Goal: Task Accomplishment & Management: Manage account settings

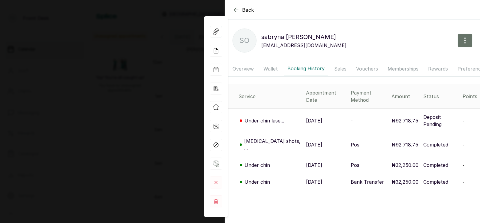
scroll to position [449, 0]
click at [92, 108] on div "Back [PERSON_NAME] so [PERSON_NAME] [EMAIL_ADDRESS][DOMAIN_NAME] Overview Walle…" at bounding box center [240, 111] width 480 height 223
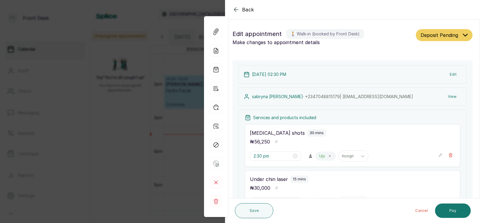
click at [140, 111] on div "Back Appointment Details Edit appointment 🚶 Walk-in (booked by Front Desk) Make…" at bounding box center [240, 111] width 480 height 223
click at [148, 109] on div "Unassigned appointments Yay! You’re all caught up! You have no unassigned appoi…" at bounding box center [285, 122] width 390 height 187
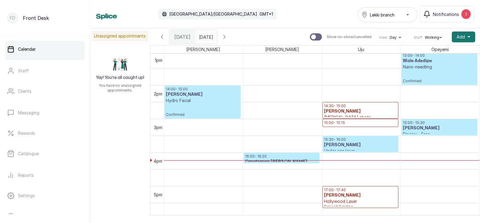
scroll to position [0, 0]
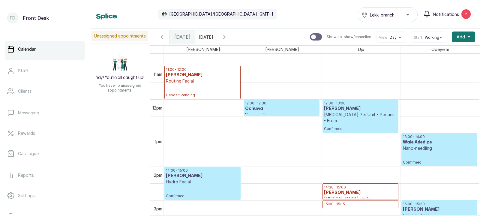
click at [354, 110] on h3 "[PERSON_NAME]" at bounding box center [360, 109] width 73 height 6
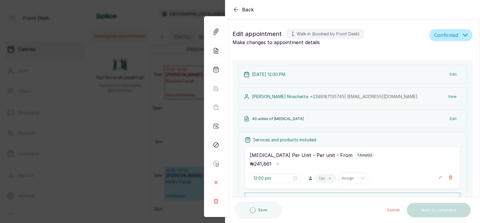
type input "12:00 pm"
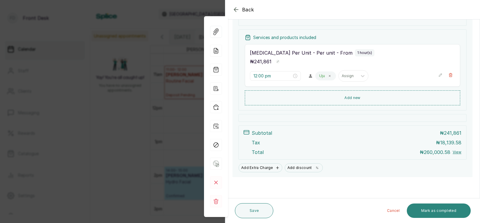
click at [434, 211] on button "Mark as completed" at bounding box center [439, 210] width 64 height 14
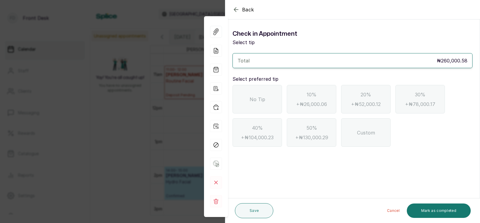
click at [257, 100] on span "No Tip" at bounding box center [258, 99] width 16 height 7
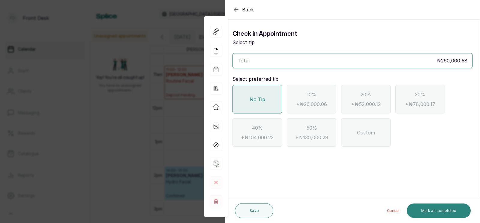
click at [433, 210] on button "Mark as completed" at bounding box center [439, 210] width 64 height 14
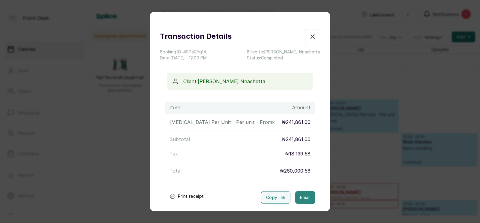
click at [306, 197] on button "Email" at bounding box center [305, 197] width 20 height 13
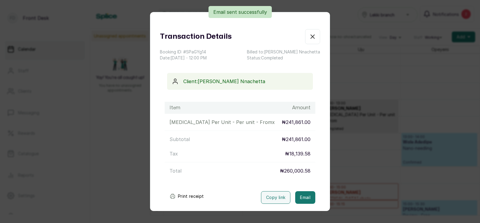
click at [358, 171] on div "Transaction Details Booking ID: # SPaGYg14 Date: 4 Oct, 2025 ・ 12:00 PM Billed …" at bounding box center [240, 111] width 480 height 223
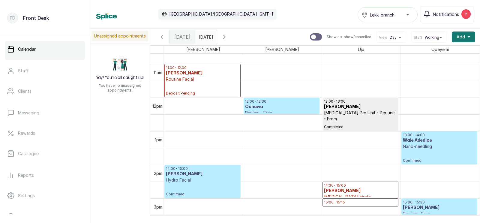
scroll to position [356, 0]
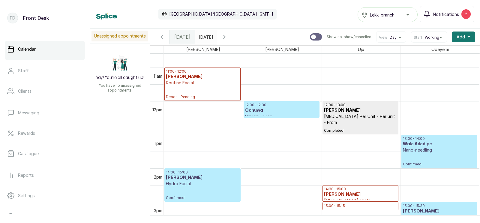
click at [207, 87] on p "Deposit Pending" at bounding box center [202, 93] width 73 height 14
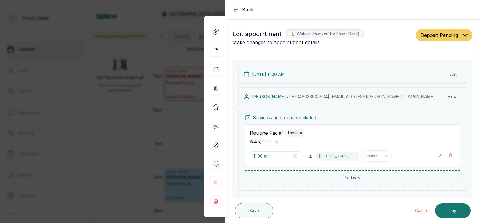
scroll to position [69, 0]
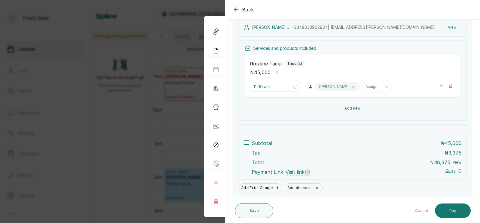
click at [350, 107] on button "Add new" at bounding box center [352, 108] width 215 height 14
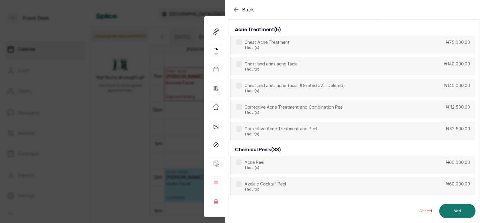
scroll to position [0, 0]
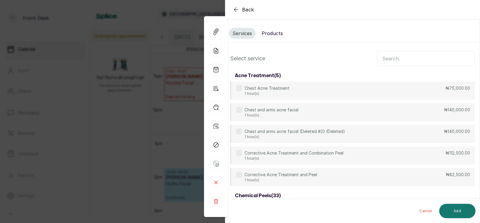
click at [400, 59] on input "text" at bounding box center [426, 58] width 98 height 15
click at [272, 32] on button "Products" at bounding box center [272, 33] width 29 height 11
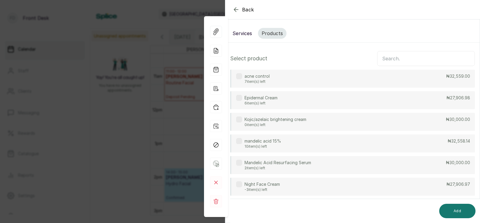
click at [266, 77] on p "acne control" at bounding box center [257, 76] width 25 height 6
click at [265, 144] on p "10 item(s) left" at bounding box center [263, 146] width 37 height 5
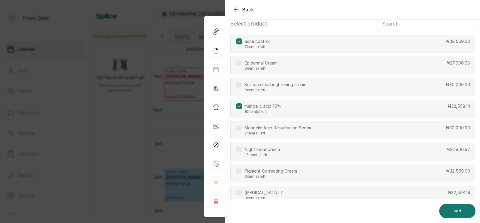
scroll to position [51, 0]
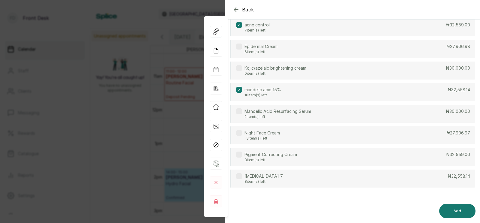
click at [260, 179] on p "Quinol 7" at bounding box center [264, 176] width 38 height 6
click at [455, 210] on button "Add" at bounding box center [457, 211] width 36 height 14
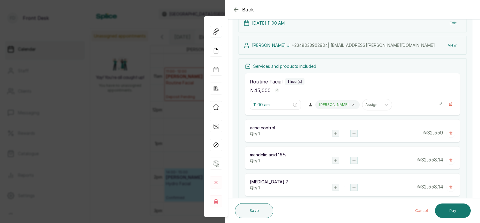
scroll to position [117, 0]
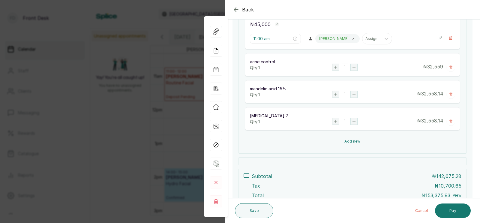
click at [351, 141] on button "Add new" at bounding box center [352, 141] width 215 height 14
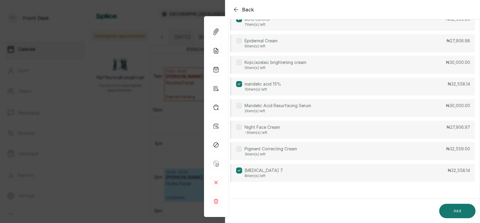
scroll to position [0, 0]
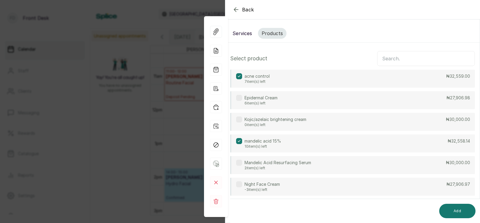
click at [399, 58] on input "text" at bounding box center [426, 58] width 98 height 15
click at [240, 32] on button "Services" at bounding box center [242, 33] width 27 height 11
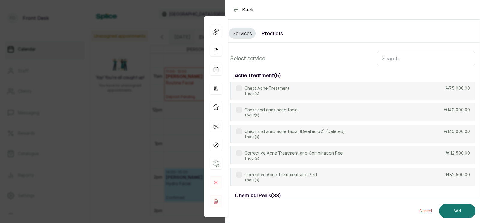
click at [400, 61] on input "text" at bounding box center [426, 58] width 98 height 15
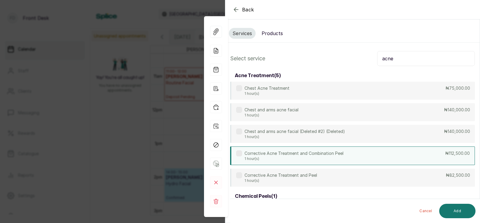
scroll to position [88, 0]
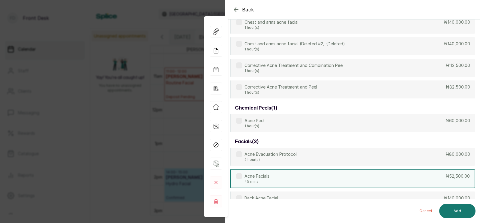
type input "acne"
click at [269, 179] on p "45 mins" at bounding box center [257, 181] width 25 height 5
click at [456, 211] on button "Add" at bounding box center [457, 211] width 36 height 14
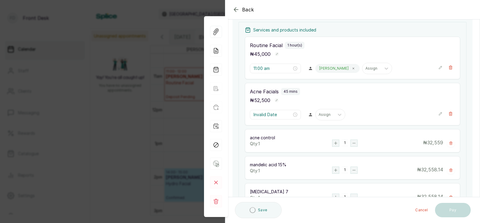
type input "12:00 pm"
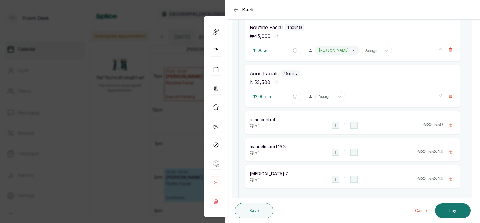
scroll to position [88, 0]
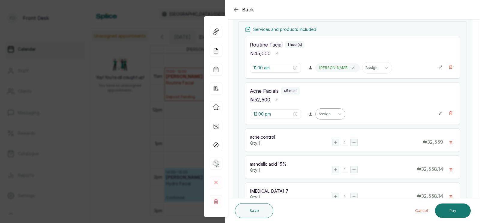
click at [319, 115] on div at bounding box center [325, 113] width 13 height 5
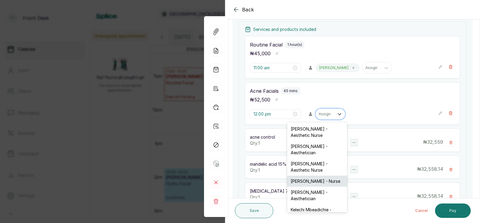
click at [310, 176] on div "[PERSON_NAME] - Nurse" at bounding box center [317, 181] width 60 height 11
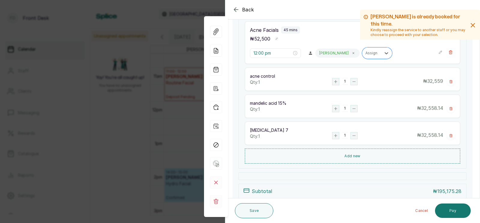
scroll to position [155, 0]
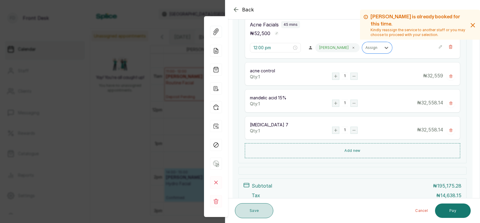
click at [251, 209] on button "Save" at bounding box center [254, 210] width 38 height 15
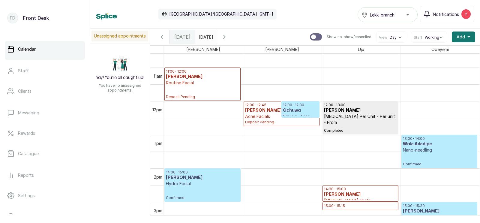
scroll to position [329, 0]
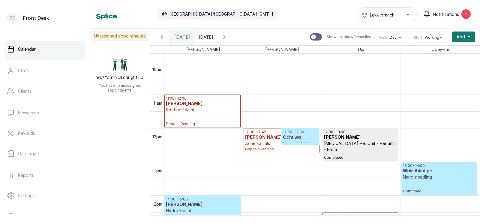
click at [254, 146] on p "Deposit Pending" at bounding box center [281, 148] width 73 height 5
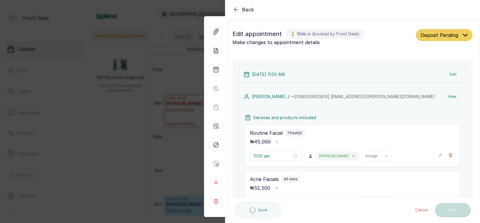
scroll to position [66, 0]
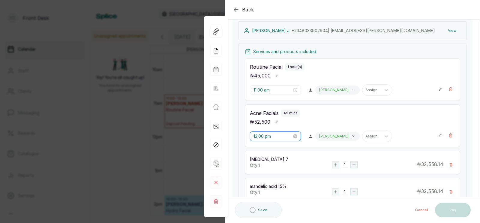
click at [271, 136] on input "12:00 pm" at bounding box center [273, 136] width 38 height 7
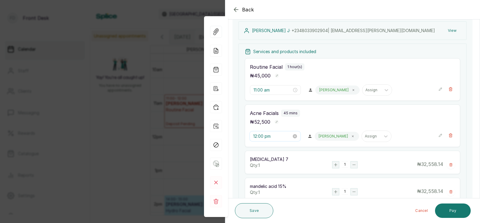
click at [262, 137] on input "12:00 pm" at bounding box center [272, 136] width 38 height 7
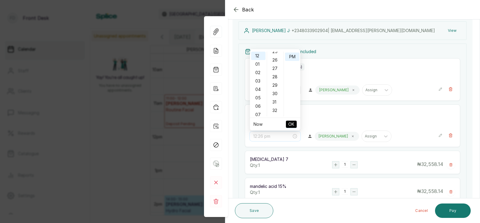
scroll to position [217, 0]
click at [275, 88] on div "30" at bounding box center [275, 90] width 14 height 8
type input "12:30 pm"
click at [290, 122] on span "OK" at bounding box center [291, 124] width 6 height 11
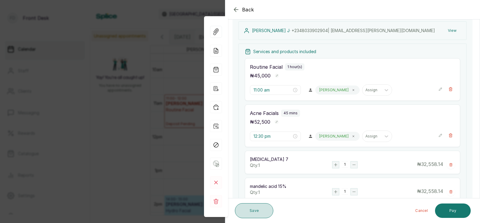
click at [247, 211] on button "Save" at bounding box center [254, 210] width 38 height 15
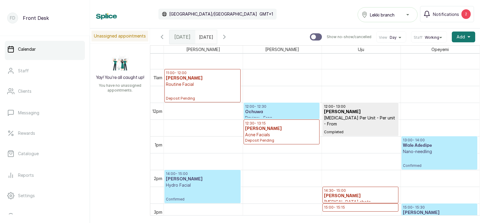
scroll to position [356, 0]
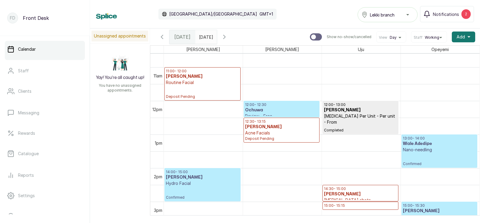
click at [203, 88] on p "Deposit Pending" at bounding box center [202, 93] width 73 height 14
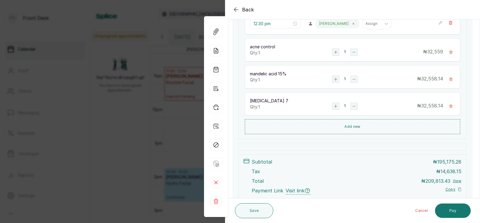
scroll to position [218, 0]
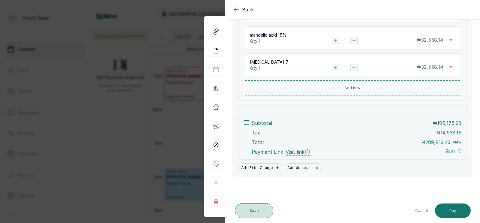
click at [254, 211] on button "Save" at bounding box center [254, 210] width 38 height 15
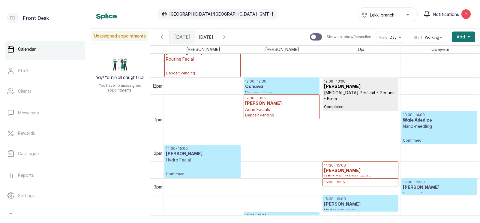
scroll to position [385, 0]
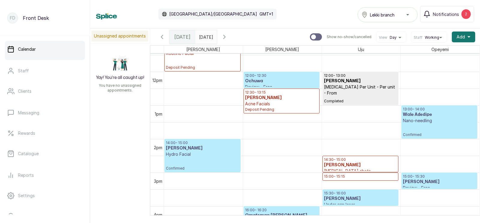
click at [423, 118] on p "Nano-needling" at bounding box center [439, 121] width 73 height 6
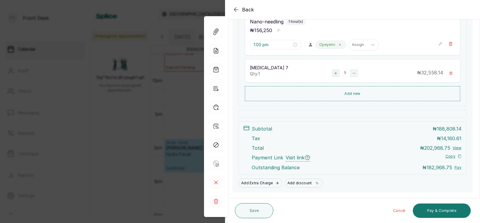
scroll to position [151, 0]
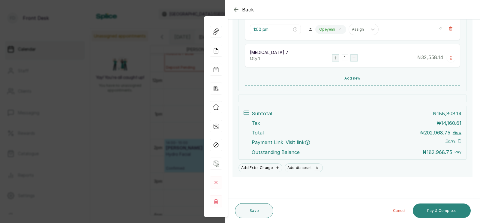
click at [432, 210] on button "Pay & Complete" at bounding box center [442, 210] width 58 height 14
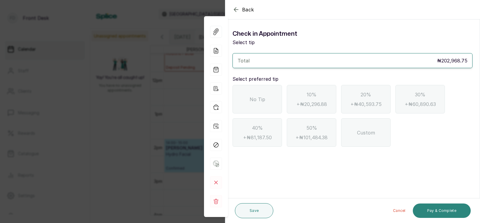
scroll to position [0, 0]
click at [244, 101] on div "No Tip" at bounding box center [258, 99] width 50 height 29
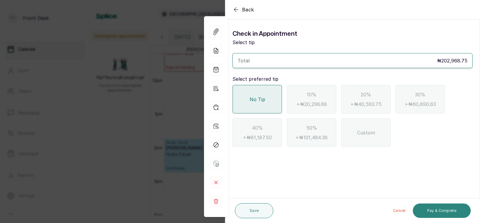
click at [437, 210] on button "Pay & Complete" at bounding box center [442, 210] width 58 height 14
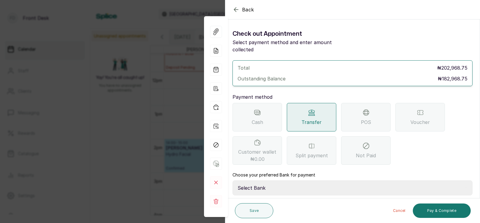
scroll to position [47, 0]
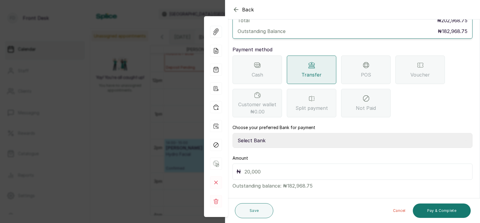
click at [281, 134] on select "Select Bank DONNA ONYENDI Fairmoney Microfinance Bank SKN ANALYTICS MED AESTH. …" at bounding box center [353, 140] width 240 height 15
select select "43272bc0-21c6-4b19-b9fb-c2093b8603c2"
click at [263, 167] on input "text" at bounding box center [357, 171] width 224 height 8
type input "182,968.75"
click at [368, 62] on div "POS" at bounding box center [366, 70] width 50 height 29
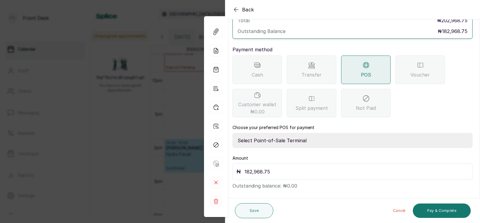
click at [307, 134] on select "Select Point-of-Sale Terminal SKN ANALYTICS MED AESTHETIC LIMITED Fairmoney Mic…" at bounding box center [353, 140] width 240 height 15
select select "43129536-bd7e-4b6d-8e8c-ab2c46322d67"
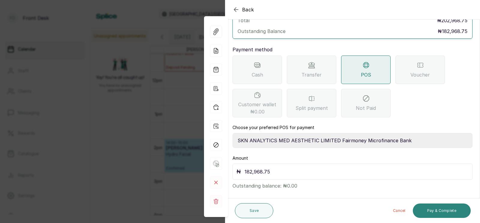
click at [435, 210] on button "Pay & Complete" at bounding box center [442, 210] width 58 height 14
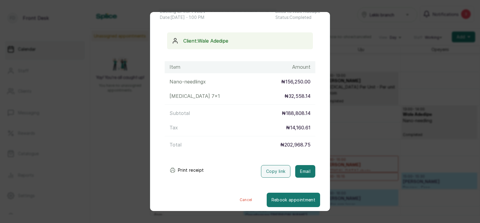
scroll to position [44, 0]
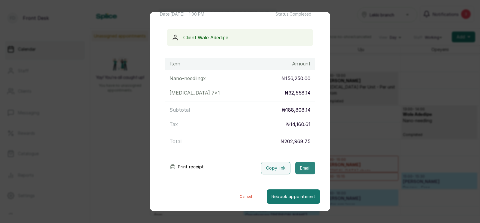
click at [302, 169] on button "Email" at bounding box center [305, 168] width 20 height 13
click at [361, 142] on div "Transaction Details Booking ID: # SP7v0i9V Date: 4 Oct, 2025 ・ 1:00 PM Billed t…" at bounding box center [240, 111] width 480 height 223
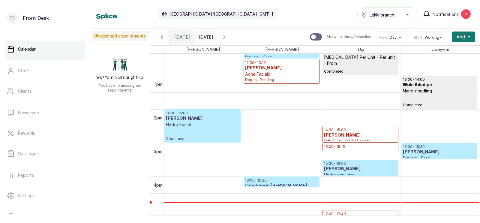
scroll to position [372, 0]
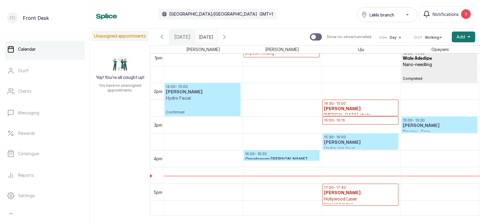
click at [208, 99] on p "Hydro Facial" at bounding box center [202, 98] width 73 height 6
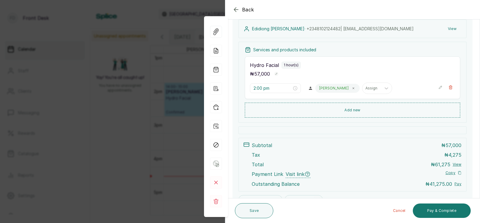
scroll to position [83, 0]
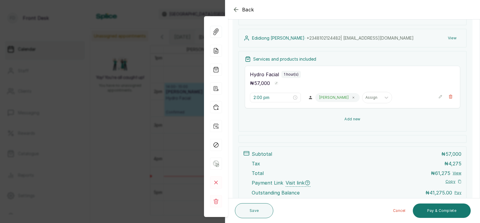
click at [350, 117] on button "Add new" at bounding box center [352, 119] width 215 height 14
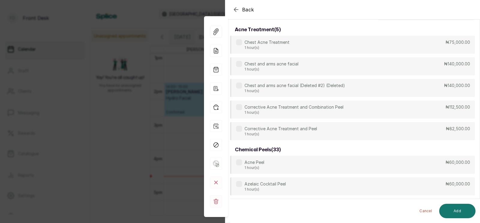
scroll to position [0, 0]
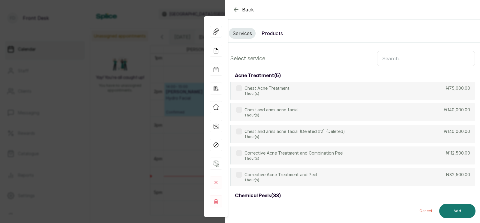
click at [390, 59] on input "text" at bounding box center [426, 58] width 98 height 15
click at [399, 60] on input "text" at bounding box center [426, 58] width 98 height 15
click at [235, 9] on icon "button" at bounding box center [236, 10] width 4 height 4
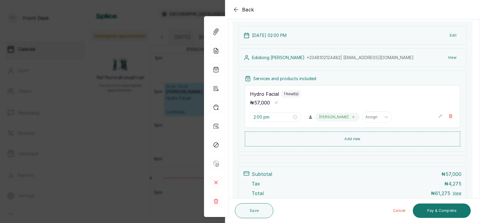
scroll to position [65, 0]
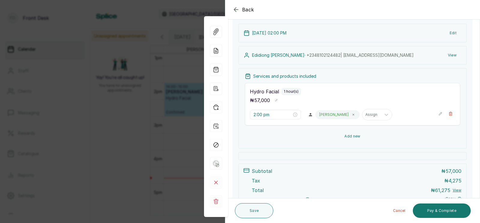
click at [348, 135] on button "Add new" at bounding box center [352, 136] width 215 height 14
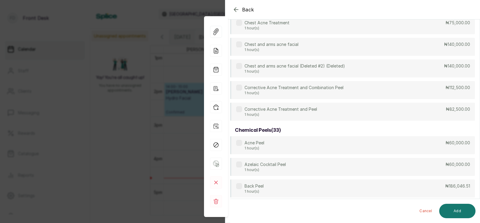
scroll to position [0, 0]
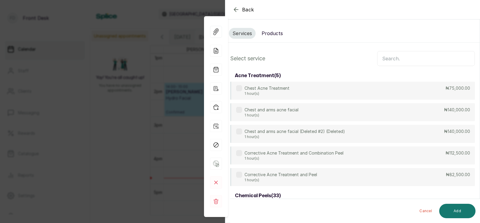
click at [405, 59] on input "text" at bounding box center [426, 58] width 98 height 15
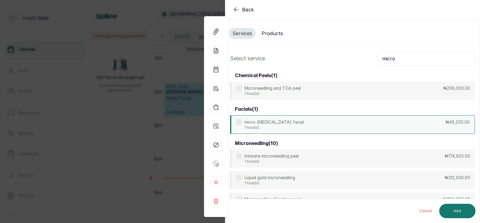
type input "micro"
click at [270, 124] on p "micro-[MEDICAL_DATA] facial" at bounding box center [274, 122] width 59 height 6
click at [455, 211] on button "Add" at bounding box center [457, 211] width 36 height 14
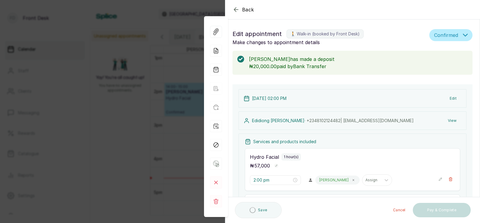
scroll to position [61, 0]
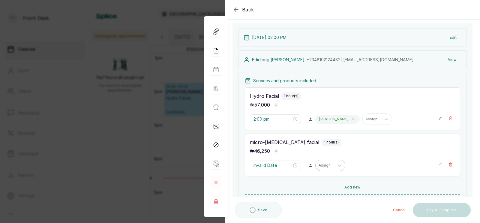
click at [319, 163] on div at bounding box center [325, 165] width 13 height 5
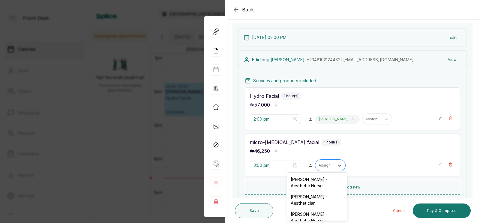
type input "3:00 pm"
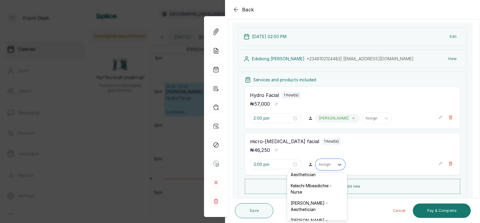
scroll to position [74, 0]
click at [308, 216] on div "[PERSON_NAME] - Aesthetician" at bounding box center [317, 223] width 60 height 17
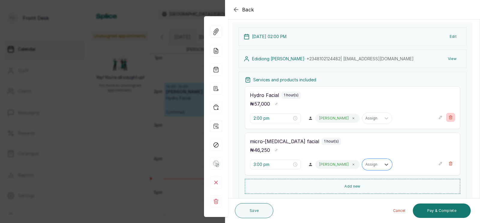
click at [451, 117] on icon "button" at bounding box center [451, 117] width 4 height 4
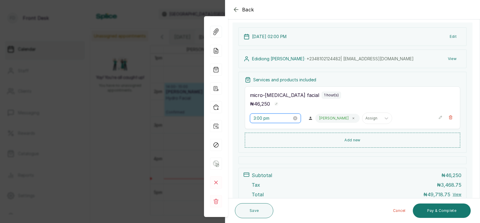
click at [271, 118] on input "3:00 pm" at bounding box center [273, 118] width 38 height 7
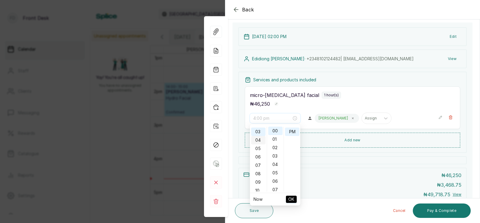
scroll to position [0, 0]
click at [256, 146] on div "02" at bounding box center [258, 147] width 14 height 8
type input "2:00 pm"
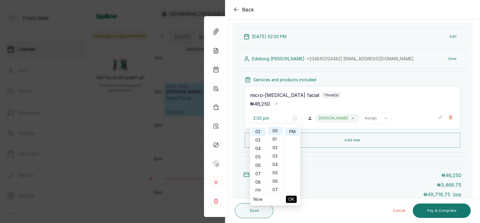
click at [292, 197] on span "OK" at bounding box center [291, 199] width 6 height 11
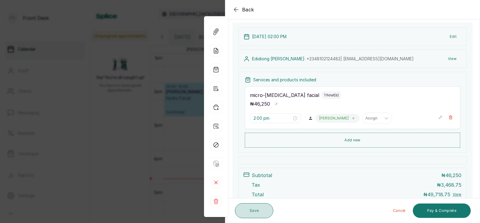
click at [254, 209] on button "Save" at bounding box center [254, 210] width 38 height 15
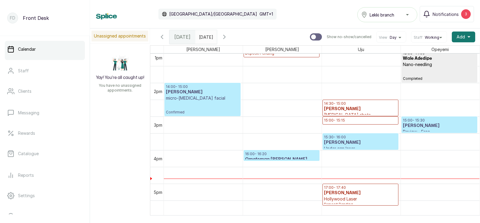
click at [213, 106] on p "Confirmed" at bounding box center [202, 108] width 73 height 14
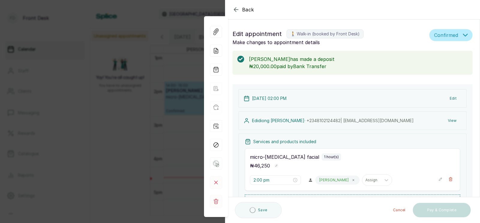
scroll to position [443, 0]
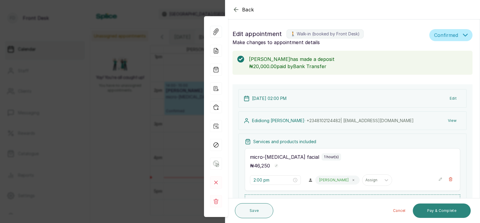
click at [434, 212] on button "Pay & Complete" at bounding box center [442, 210] width 58 height 14
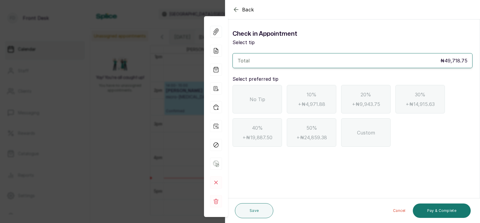
click at [268, 102] on div "No Tip" at bounding box center [258, 99] width 50 height 29
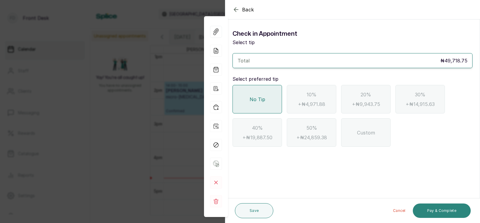
click at [444, 209] on button "Pay & Complete" at bounding box center [442, 210] width 58 height 14
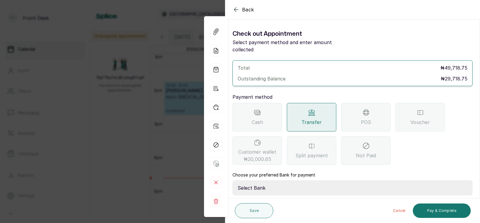
scroll to position [47, 0]
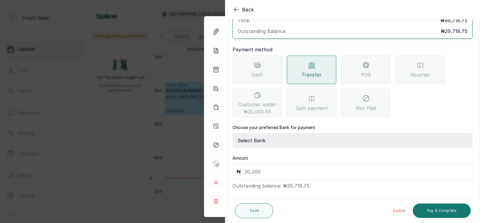
click at [266, 133] on select "Select Bank DONNA ONYENDI Fairmoney Microfinance Bank SKN ANALYTICS MED AESTH. …" at bounding box center [353, 140] width 240 height 15
select select "43272bc0-21c6-4b19-b9fb-c2093b8603c2"
click at [260, 167] on input "text" at bounding box center [357, 171] width 224 height 8
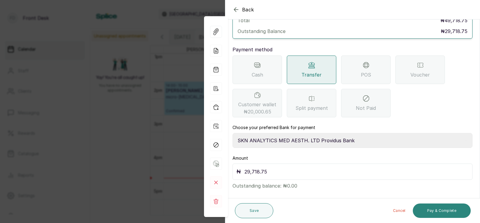
type input "29,718.75"
click at [433, 211] on button "Pay & Complete" at bounding box center [442, 210] width 58 height 14
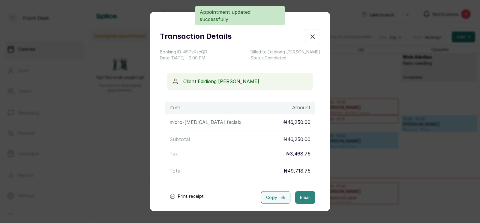
click at [304, 197] on button "Email" at bounding box center [305, 197] width 20 height 13
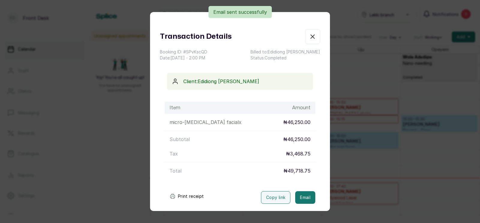
click at [377, 187] on div "Transaction Details Booking ID: # SPvKscQD Date: 4 Oct, 2025 ・ 2:00 PM Billed t…" at bounding box center [240, 111] width 480 height 223
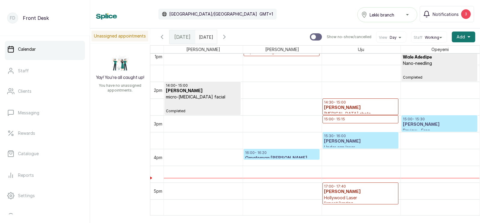
scroll to position [387, 0]
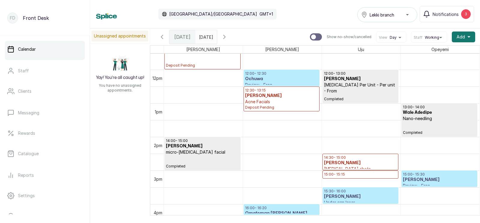
click at [278, 77] on h3 "Ochuwa" at bounding box center [281, 79] width 73 height 6
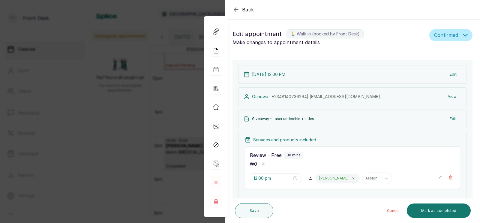
scroll to position [102, 0]
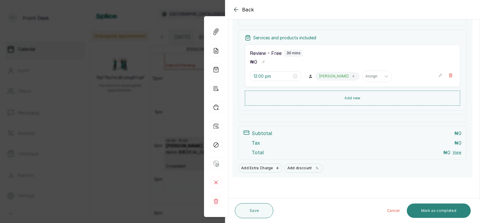
click at [434, 209] on button "Mark as completed" at bounding box center [439, 210] width 64 height 14
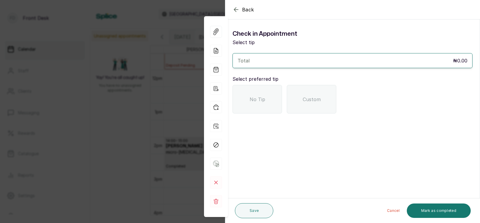
scroll to position [0, 0]
click at [258, 93] on div "No Tip" at bounding box center [258, 99] width 50 height 29
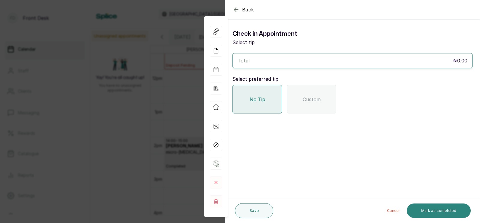
click at [429, 209] on button "Mark as completed" at bounding box center [439, 210] width 64 height 14
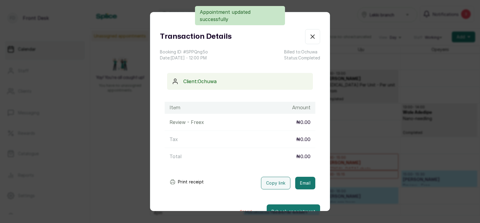
click at [304, 182] on button "Email" at bounding box center [305, 183] width 20 height 13
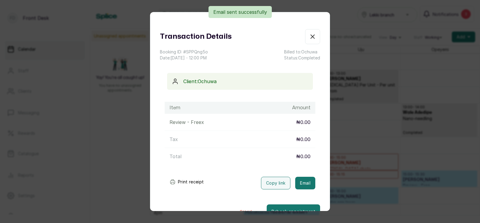
click at [353, 174] on div "Transaction Details Booking ID: # SPPQng5o Date: 4 Oct, 2025 ・ 12:00 PM Billed …" at bounding box center [240, 111] width 480 height 223
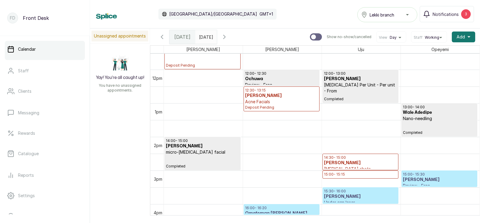
scroll to position [448, 0]
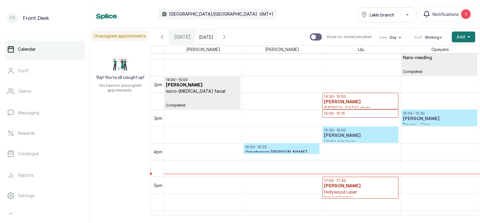
click at [420, 121] on h3 "[PERSON_NAME]" at bounding box center [439, 119] width 73 height 6
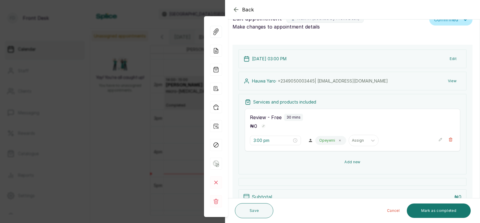
scroll to position [80, 0]
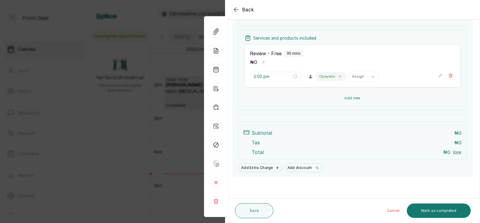
click at [348, 97] on button "Add new" at bounding box center [352, 98] width 215 height 14
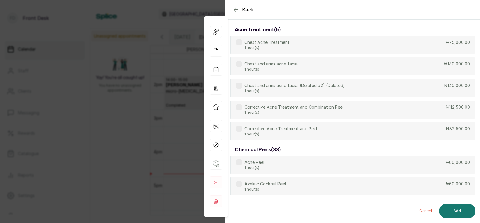
scroll to position [0, 0]
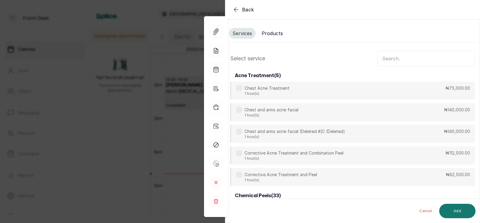
click at [396, 58] on input "text" at bounding box center [426, 58] width 98 height 15
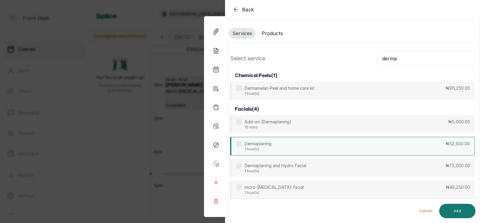
type input "derma"
click at [284, 149] on div "Dermaplaning 1 hour(s) ₦52,500.00" at bounding box center [352, 146] width 245 height 19
click at [455, 210] on button "Add" at bounding box center [457, 211] width 36 height 14
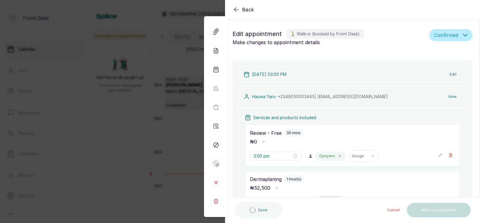
click at [319, 200] on div at bounding box center [325, 202] width 13 height 5
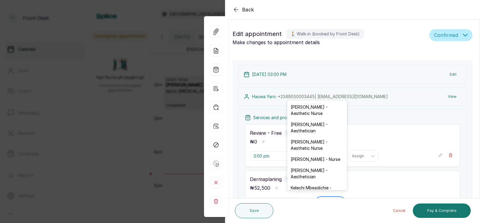
scroll to position [110, 0]
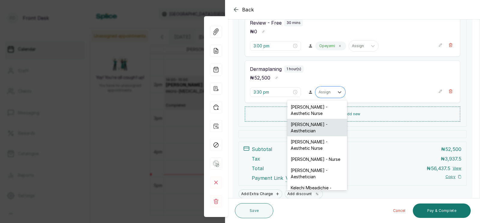
click at [311, 125] on div "[PERSON_NAME] - Aesthetician" at bounding box center [317, 127] width 60 height 17
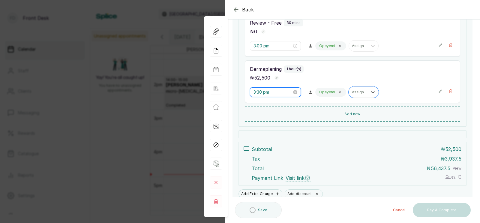
click at [273, 93] on input "3:30 pm" at bounding box center [273, 92] width 38 height 7
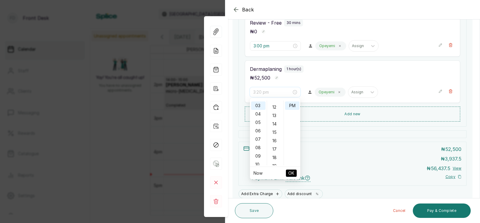
scroll to position [0, 0]
click at [275, 102] on div "00" at bounding box center [275, 105] width 14 height 8
type input "3:00 pm"
click at [291, 170] on span "OK" at bounding box center [291, 172] width 6 height 11
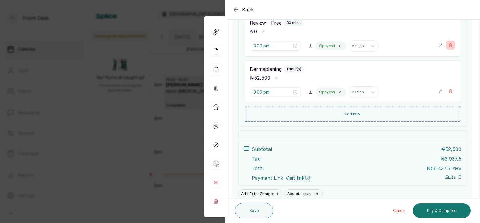
click at [449, 45] on icon "button" at bounding box center [451, 45] width 4 height 4
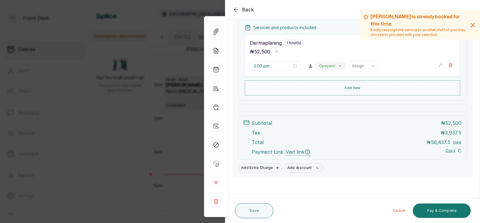
scroll to position [90, 0]
click at [252, 209] on button "Save" at bounding box center [254, 210] width 38 height 15
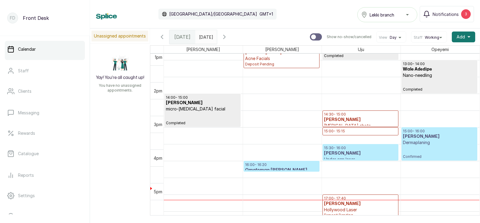
scroll to position [431, 0]
click at [358, 119] on h3 "[PERSON_NAME]" at bounding box center [360, 120] width 73 height 6
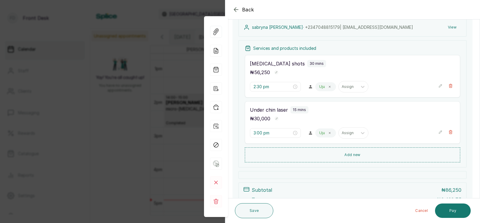
scroll to position [63, 0]
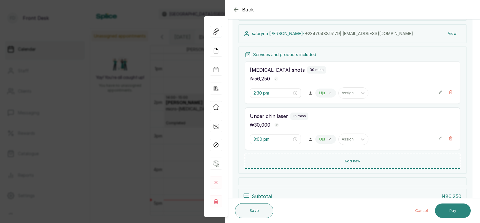
click at [450, 208] on button "Pay" at bounding box center [453, 210] width 36 height 14
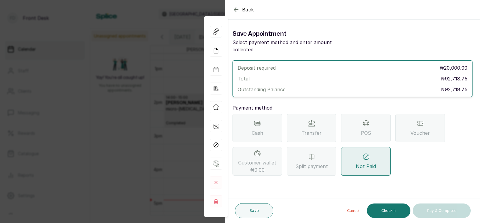
scroll to position [0, 0]
click at [355, 122] on div "POS" at bounding box center [366, 128] width 50 height 29
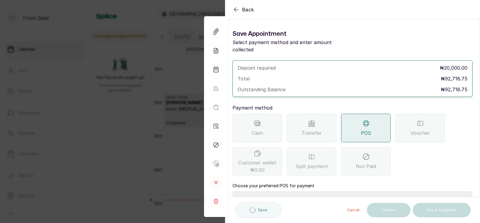
scroll to position [2, 0]
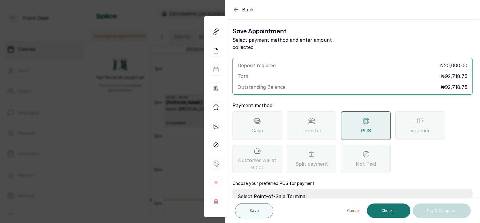
click at [236, 8] on icon "button" at bounding box center [236, 9] width 7 height 7
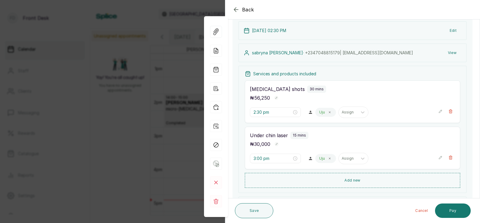
scroll to position [0, 0]
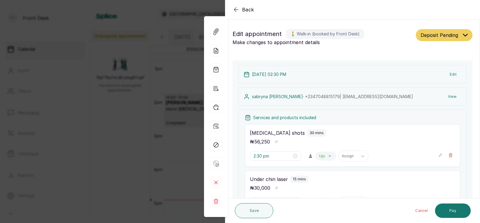
click at [160, 144] on div "Back Appointment Details Edit appointment 🚶 Walk-in (booked by Front Desk) Make…" at bounding box center [240, 111] width 480 height 223
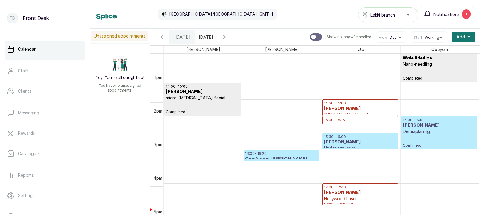
scroll to position [442, 0]
click at [347, 109] on h3 "[PERSON_NAME]" at bounding box center [360, 109] width 73 height 6
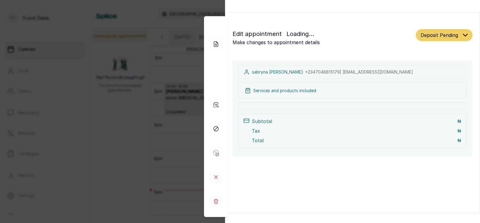
click at [347, 94] on div "Services and products included" at bounding box center [352, 91] width 215 height 6
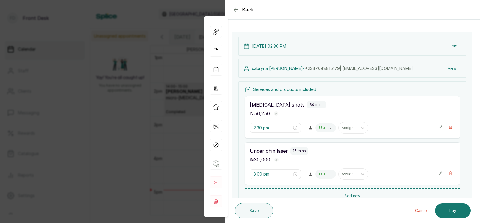
scroll to position [135, 0]
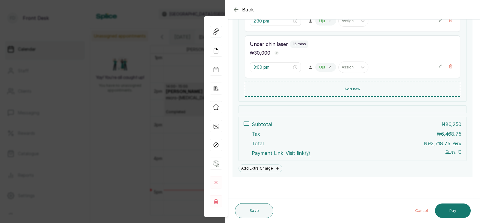
click at [177, 118] on div "Back Appointment Details Edit appointment 🚶 Walk-in (booked by Front Desk) Make…" at bounding box center [240, 111] width 480 height 223
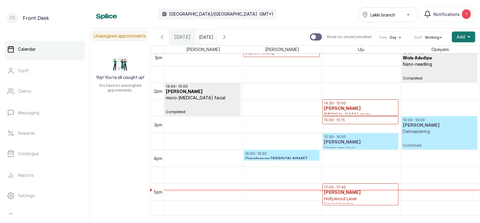
click at [343, 195] on h3 "[PERSON_NAME]" at bounding box center [360, 193] width 73 height 6
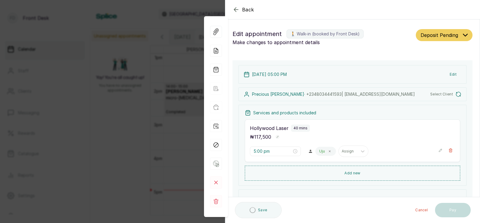
type input "5:00 pm"
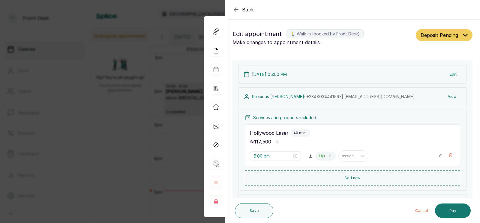
scroll to position [0, 0]
click at [166, 155] on div "Back Appointment Details Edit appointment 🚶 Walk-in (booked by Front Desk) Make…" at bounding box center [240, 111] width 480 height 223
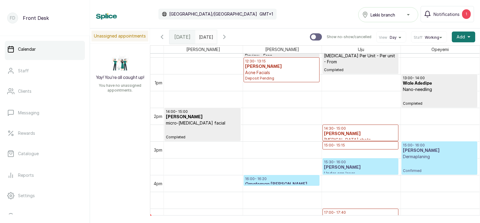
scroll to position [378, 0]
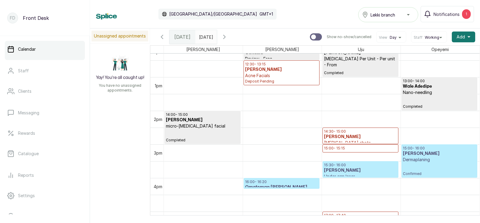
click at [364, 137] on h3 "[PERSON_NAME]" at bounding box center [360, 137] width 73 height 6
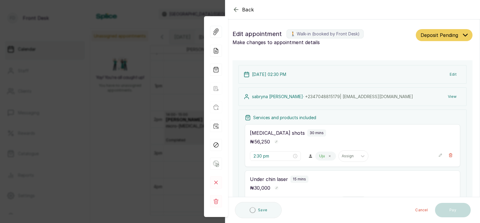
type input "2:30 pm"
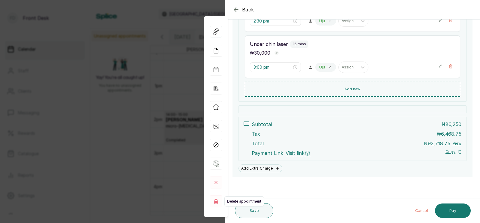
click at [215, 202] on rect at bounding box center [216, 201] width 12 height 12
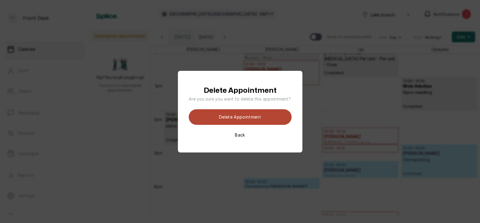
click at [247, 116] on button "Delete appointment" at bounding box center [240, 117] width 103 height 16
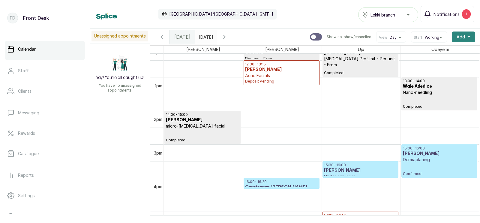
click at [461, 36] on span "Add" at bounding box center [461, 37] width 8 height 6
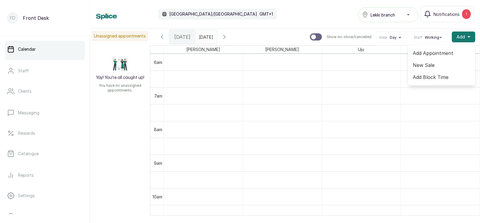
click at [430, 52] on span "Add Appointment" at bounding box center [442, 53] width 58 height 7
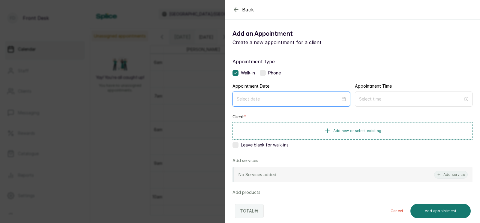
click at [264, 100] on input at bounding box center [289, 99] width 104 height 7
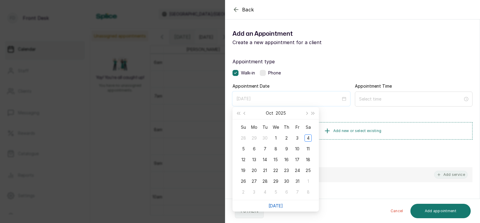
type input "[DATE]"
click at [273, 205] on link "[DATE]" at bounding box center [276, 205] width 14 height 5
type input "[DATE]"
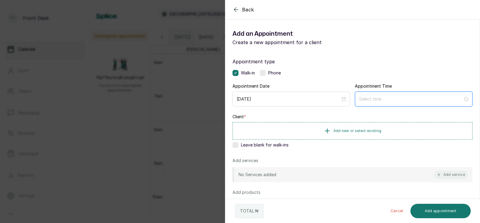
click at [384, 98] on input at bounding box center [411, 99] width 104 height 7
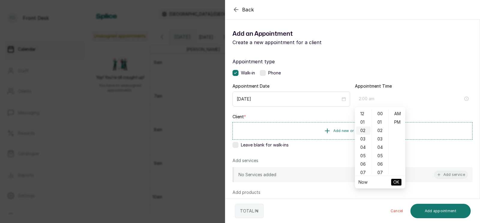
click at [363, 129] on div "02" at bounding box center [363, 130] width 14 height 8
click at [379, 140] on div "30" at bounding box center [380, 141] width 14 height 8
type input "2:30 pm"
click at [396, 120] on div "PM" at bounding box center [397, 122] width 14 height 8
click at [395, 181] on span "OK" at bounding box center [396, 181] width 6 height 11
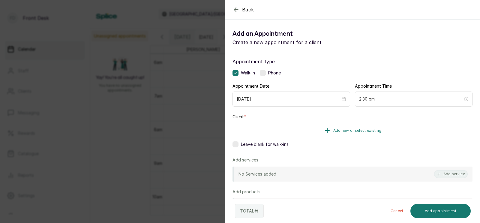
click at [351, 130] on span "Add new or select existing" at bounding box center [357, 130] width 48 height 5
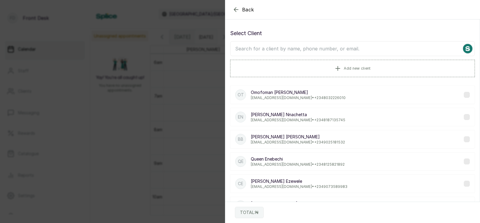
click at [322, 49] on input "text" at bounding box center [352, 48] width 245 height 15
type input "a"
type input "sabry"
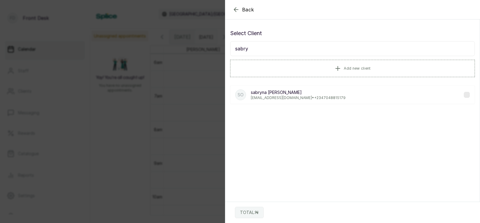
click at [291, 95] on p "[EMAIL_ADDRESS][DOMAIN_NAME] • [PHONE_NUMBER]" at bounding box center [298, 97] width 95 height 5
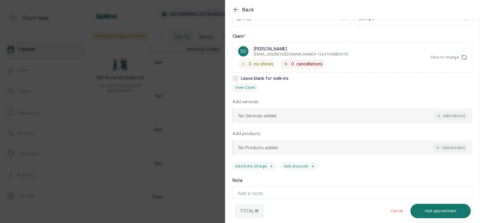
scroll to position [82, 0]
click at [452, 113] on button "Add service" at bounding box center [451, 114] width 34 height 8
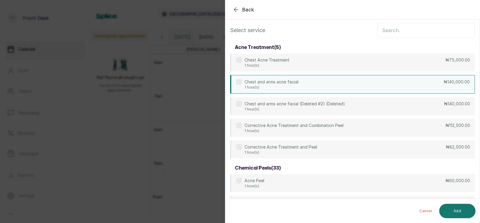
scroll to position [0, 0]
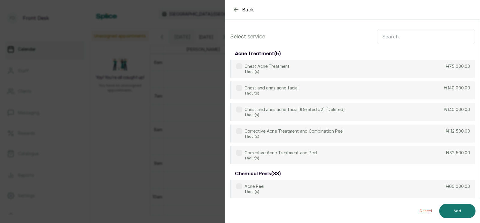
click at [394, 38] on input "text" at bounding box center [426, 36] width 98 height 15
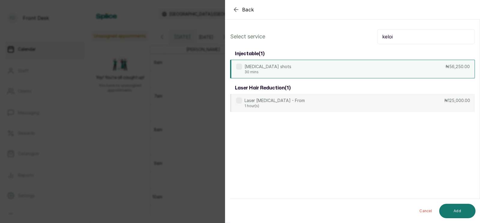
click at [320, 71] on div "[MEDICAL_DATA] shots 30 mins ₦56,250.00" at bounding box center [352, 69] width 245 height 19
click at [397, 39] on input "keloi" at bounding box center [426, 36] width 98 height 15
type input "k"
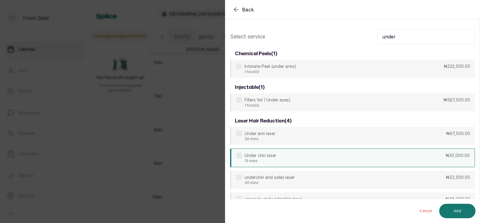
type input "under"
click at [277, 157] on div "Under chin laser 15 mins ₦30,000.00" at bounding box center [352, 158] width 245 height 19
click at [453, 209] on button "Add" at bounding box center [457, 211] width 36 height 14
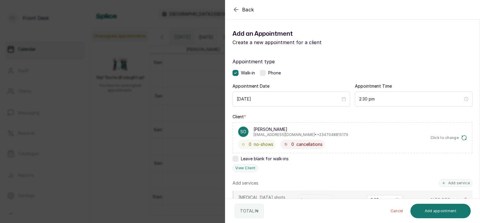
scroll to position [46, 0]
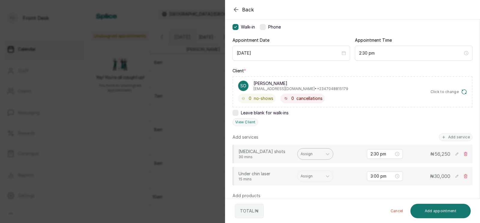
click at [307, 153] on div at bounding box center [310, 153] width 19 height 5
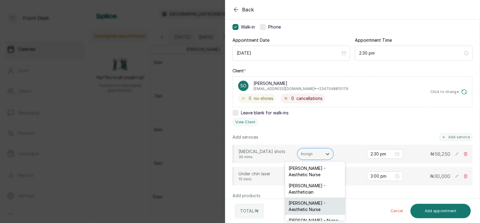
click at [304, 203] on div "[PERSON_NAME] - Aesthetic Nurse" at bounding box center [315, 205] width 60 height 17
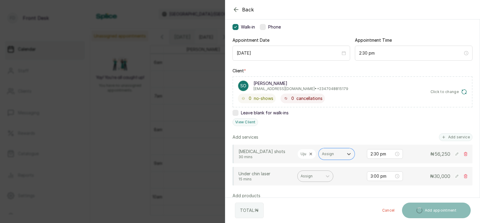
click at [310, 177] on div at bounding box center [310, 175] width 19 height 5
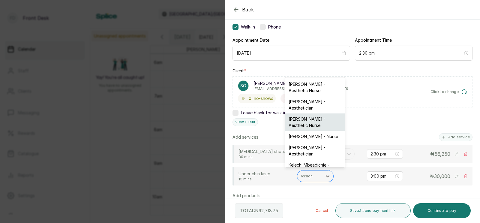
click at [306, 121] on div "[PERSON_NAME] - Aesthetic Nurse" at bounding box center [315, 121] width 60 height 17
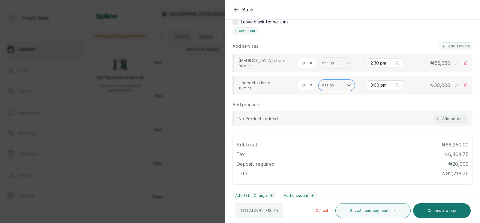
scroll to position [202, 0]
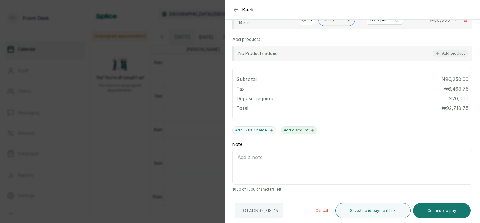
click at [302, 128] on button "Add discount" at bounding box center [299, 130] width 37 height 8
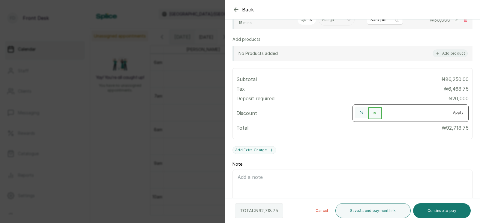
click at [402, 112] on input "number" at bounding box center [415, 112] width 66 height 10
click at [440, 208] on button "Continue to pay" at bounding box center [442, 210] width 58 height 15
click at [414, 112] on input "11831.1627" at bounding box center [415, 112] width 66 height 10
click at [433, 210] on button "Continue to pay" at bounding box center [442, 210] width 58 height 15
click at [409, 112] on input "11831" at bounding box center [415, 112] width 66 height 10
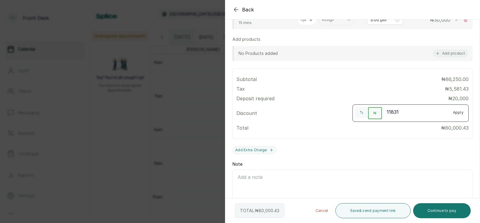
type input "11831.2"
click at [457, 111] on button "Apply" at bounding box center [458, 112] width 20 height 11
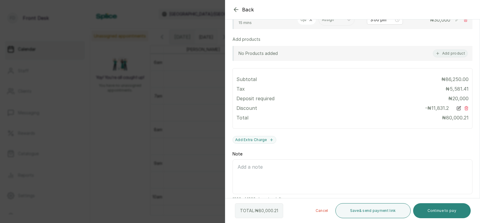
click at [438, 208] on button "Continue to pay" at bounding box center [442, 210] width 58 height 15
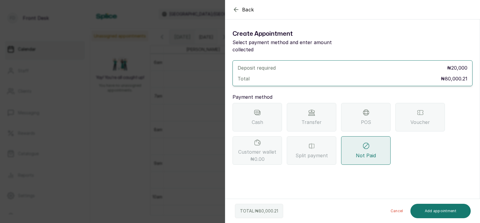
scroll to position [0, 0]
click at [353, 109] on div "POS" at bounding box center [366, 117] width 50 height 29
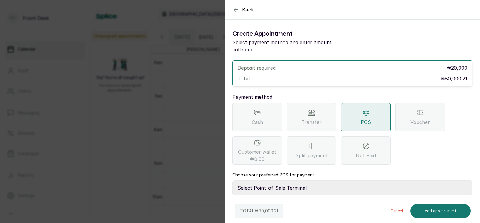
scroll to position [26, 0]
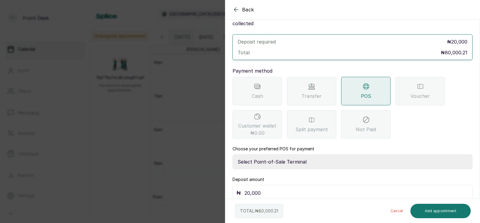
click at [306, 157] on select "Select Point-of-Sale Terminal SKN ANALYTICS MED AESTHETIC LIMITED Fairmoney Mic…" at bounding box center [353, 161] width 240 height 15
select select "43129536-bd7e-4b6d-8e8c-ab2c46322d67"
click at [282, 189] on input "20,000" at bounding box center [357, 193] width 224 height 8
type input "2"
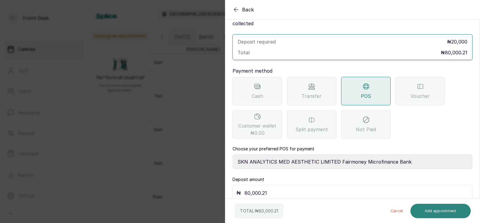
type input "80,000.21"
click at [441, 212] on button "Add appointment" at bounding box center [441, 211] width 61 height 14
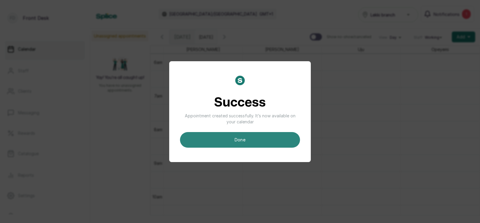
click at [250, 143] on button "done" at bounding box center [240, 140] width 120 height 16
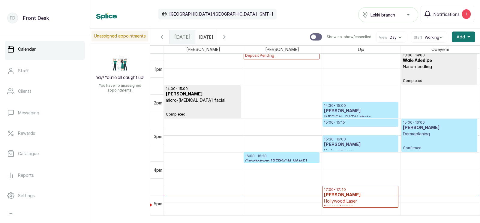
scroll to position [439, 0]
click at [361, 116] on p "[MEDICAL_DATA] shots" at bounding box center [360, 117] width 73 height 6
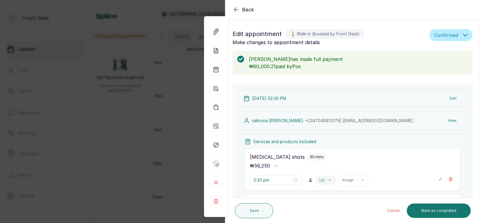
scroll to position [166, 0]
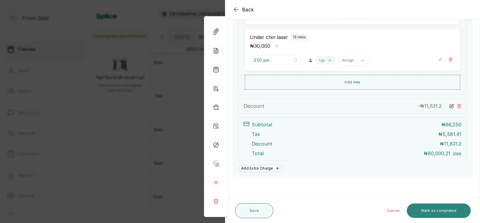
click at [431, 209] on button "Mark as completed" at bounding box center [439, 210] width 64 height 14
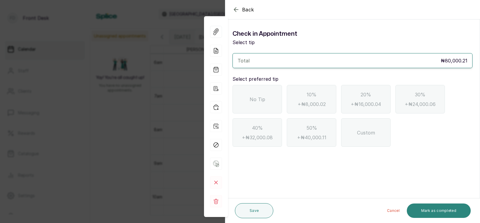
scroll to position [0, 0]
click at [257, 99] on span "No Tip" at bounding box center [258, 99] width 16 height 7
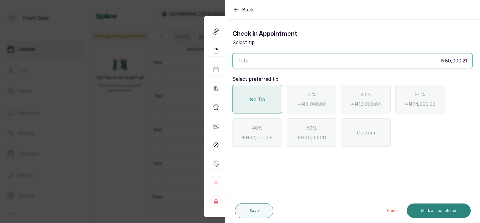
click at [434, 209] on button "Mark as completed" at bounding box center [439, 210] width 64 height 14
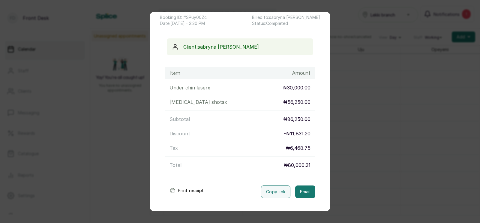
scroll to position [59, 0]
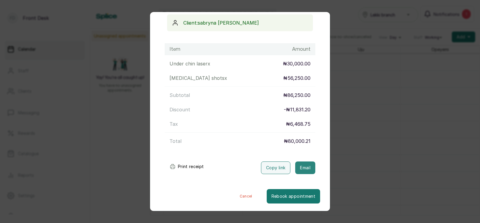
click at [305, 167] on button "Email" at bounding box center [305, 167] width 20 height 13
click at [342, 152] on div "Transaction Details Booking ID: # SPuy00Zc Date: [DATE] ・ 2:30 PM Billed to: [P…" at bounding box center [240, 111] width 480 height 223
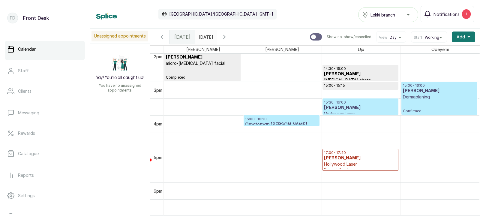
scroll to position [486, 0]
